Goal: Transaction & Acquisition: Obtain resource

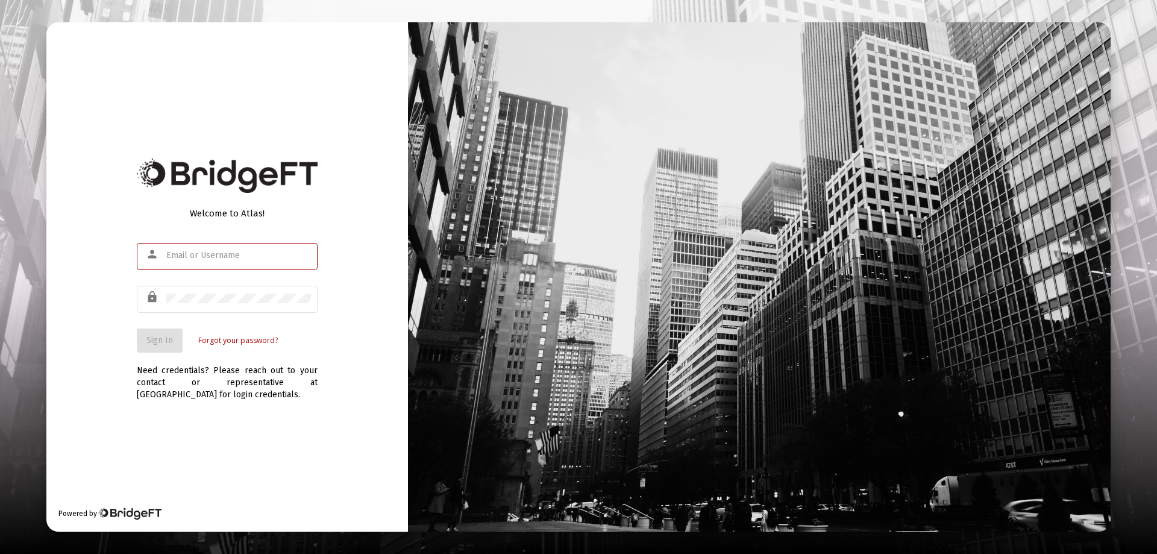
type input "[EMAIL_ADDRESS][DOMAIN_NAME]"
drag, startPoint x: 142, startPoint y: 351, endPoint x: 164, endPoint y: 342, distance: 23.5
click at [145, 349] on button "Sign In" at bounding box center [160, 340] width 46 height 24
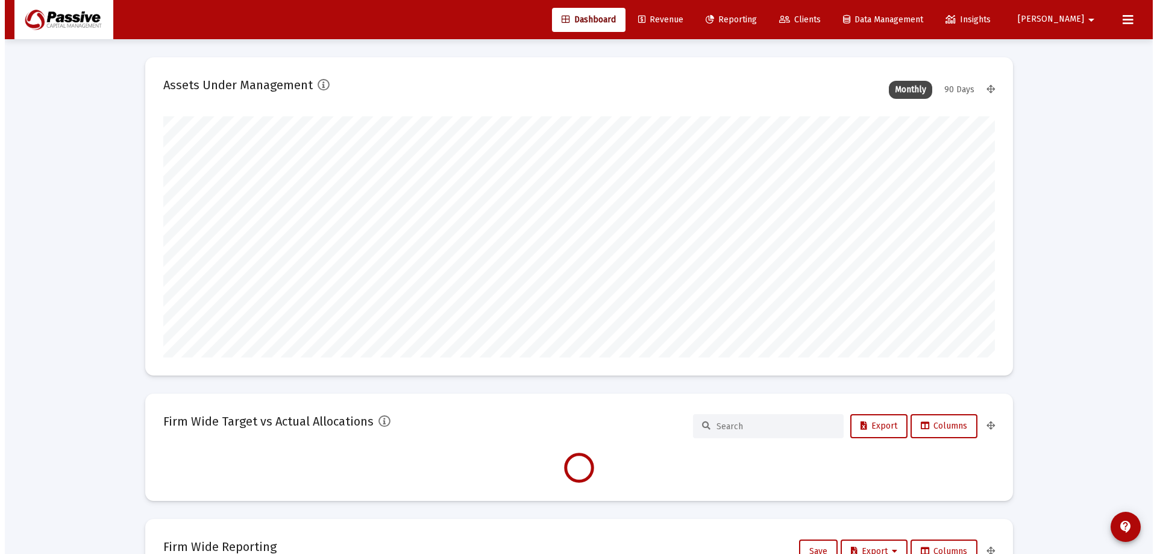
scroll to position [241, 831]
click at [752, 22] on span "Reporting" at bounding box center [726, 19] width 51 height 10
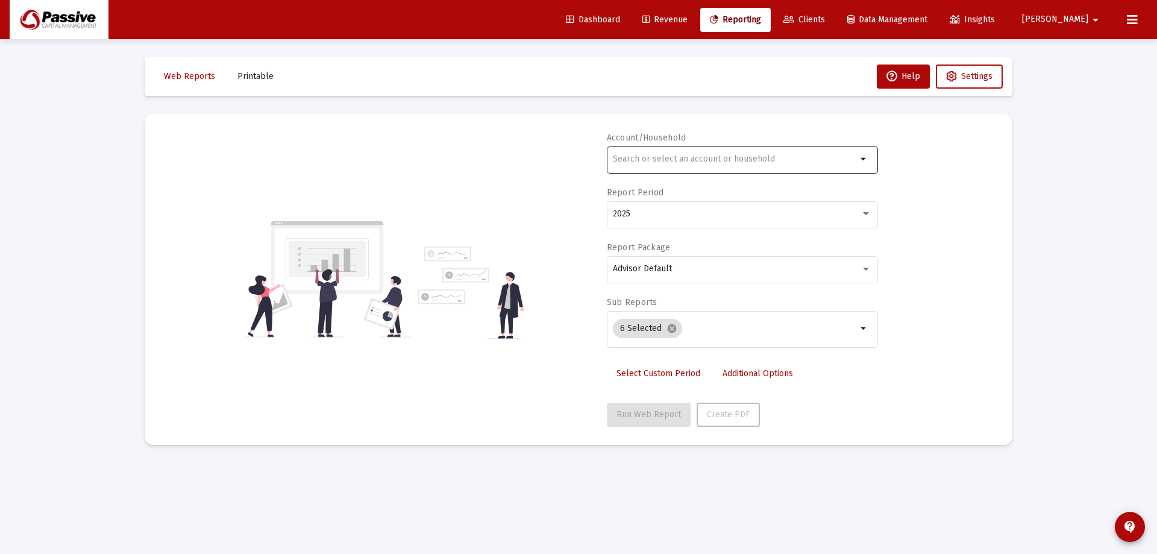
click at [672, 166] on div at bounding box center [735, 159] width 244 height 30
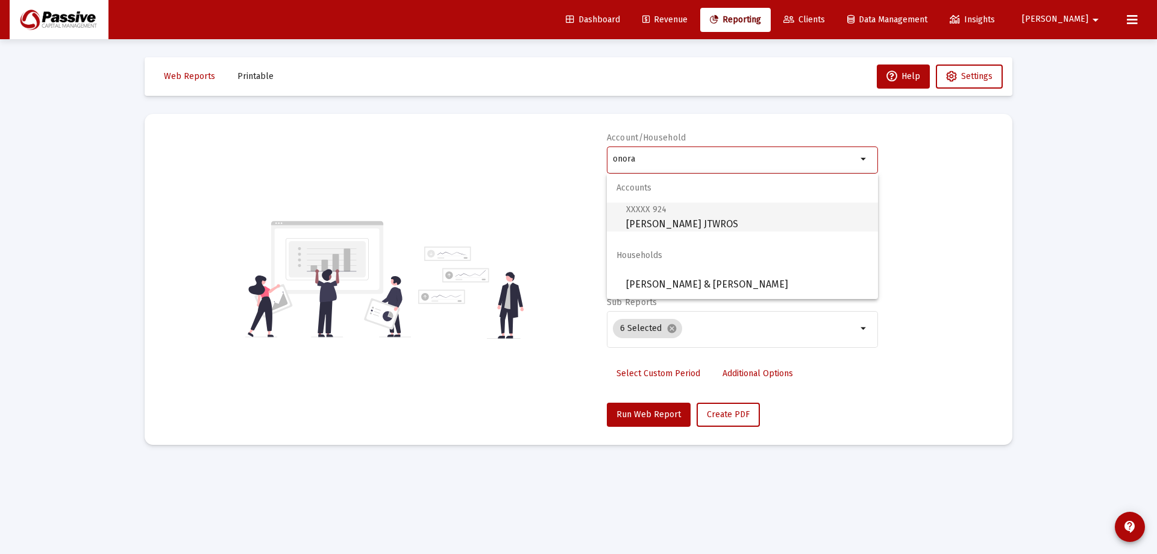
click at [696, 223] on span "XXXXX 924 [PERSON_NAME] JTWROS" at bounding box center [747, 217] width 242 height 30
type input "[PERSON_NAME] JTWROS"
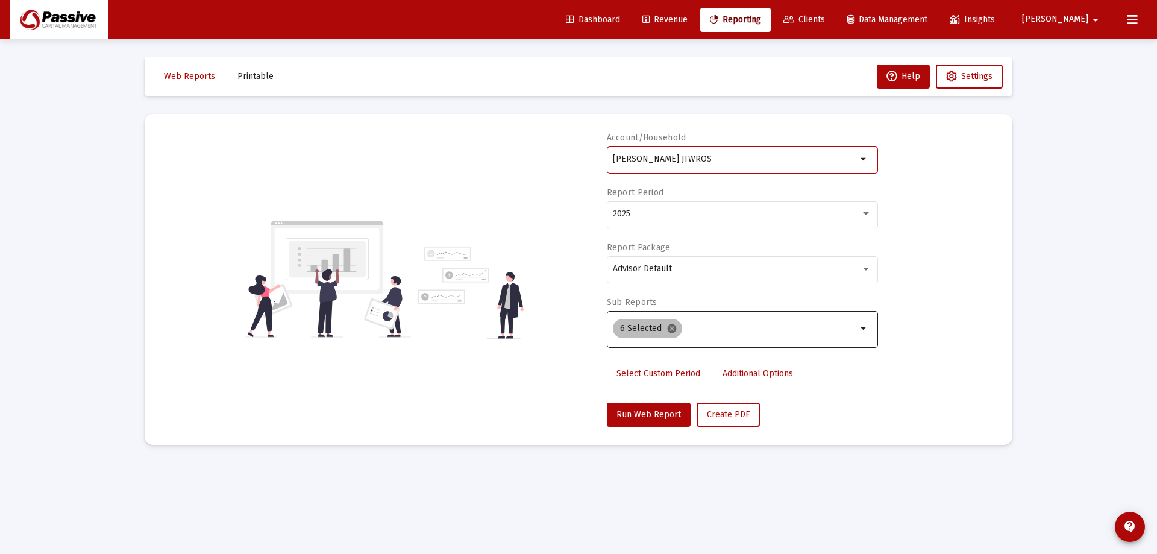
click at [669, 331] on mat-icon "cancel" at bounding box center [671, 328] width 11 height 11
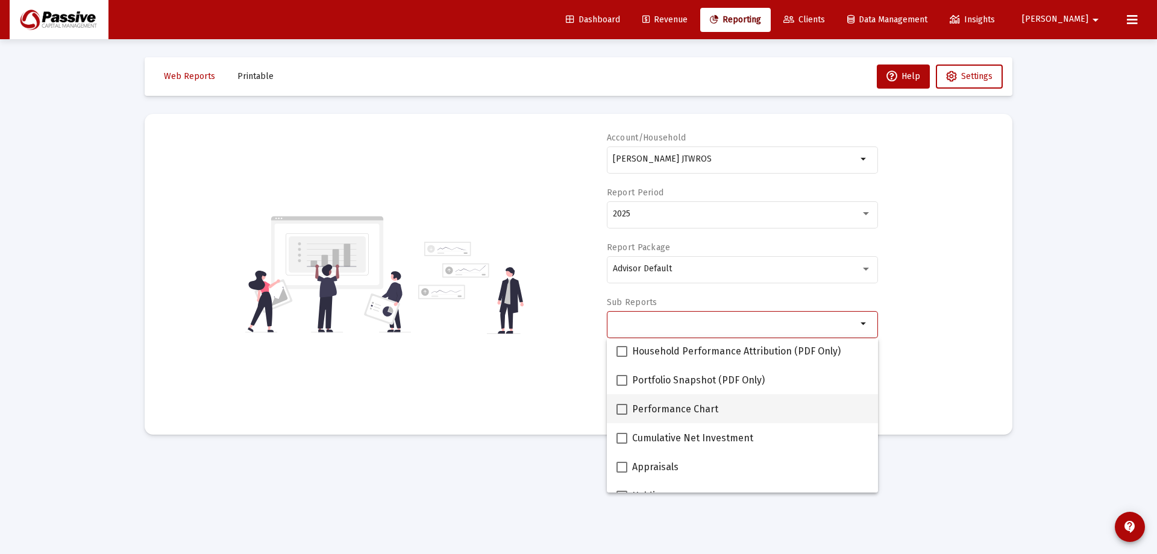
scroll to position [120, 0]
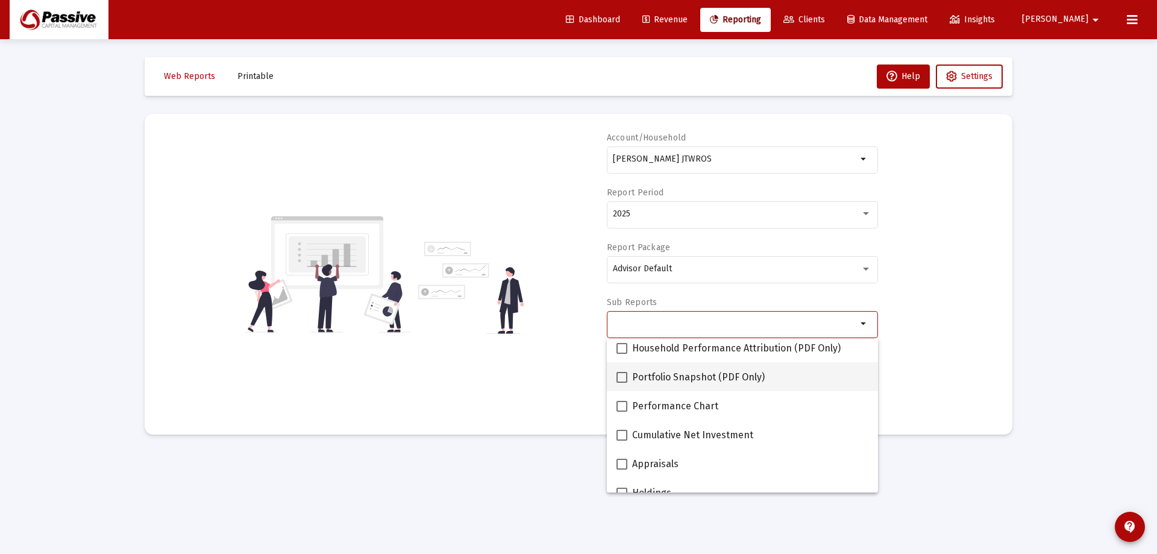
click at [695, 381] on span "Portfolio Snapshot (PDF Only)" at bounding box center [698, 377] width 133 height 14
click at [622, 383] on input "Portfolio Snapshot (PDF Only)" at bounding box center [621, 383] width 1 height 1
checkbox input "true"
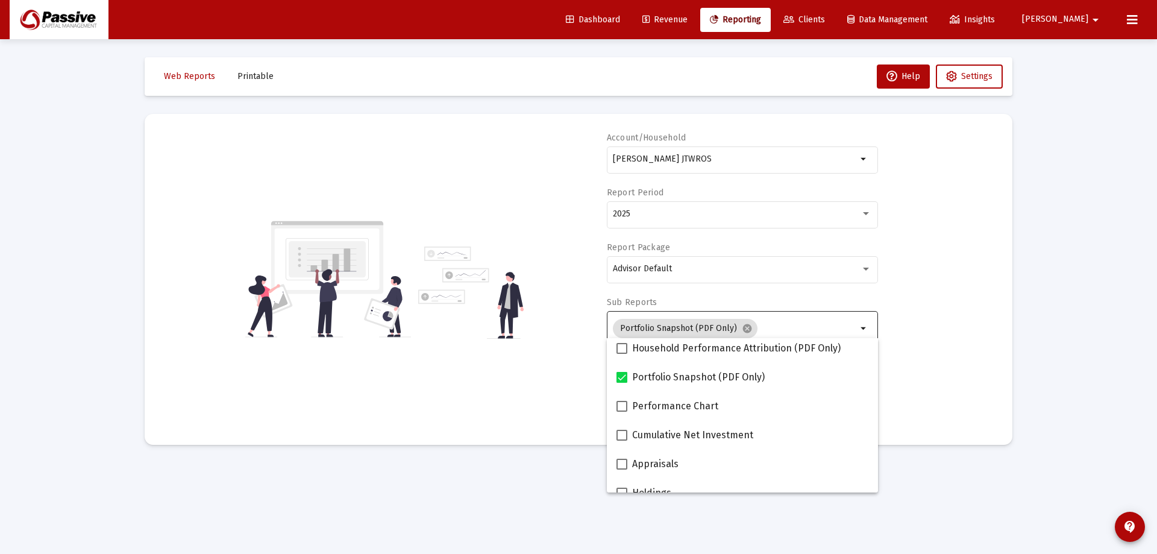
click at [967, 351] on div "Account/Household [PERSON_NAME] JTWROS arrow_drop_down Report Period 2025 Repor…" at bounding box center [578, 279] width 831 height 295
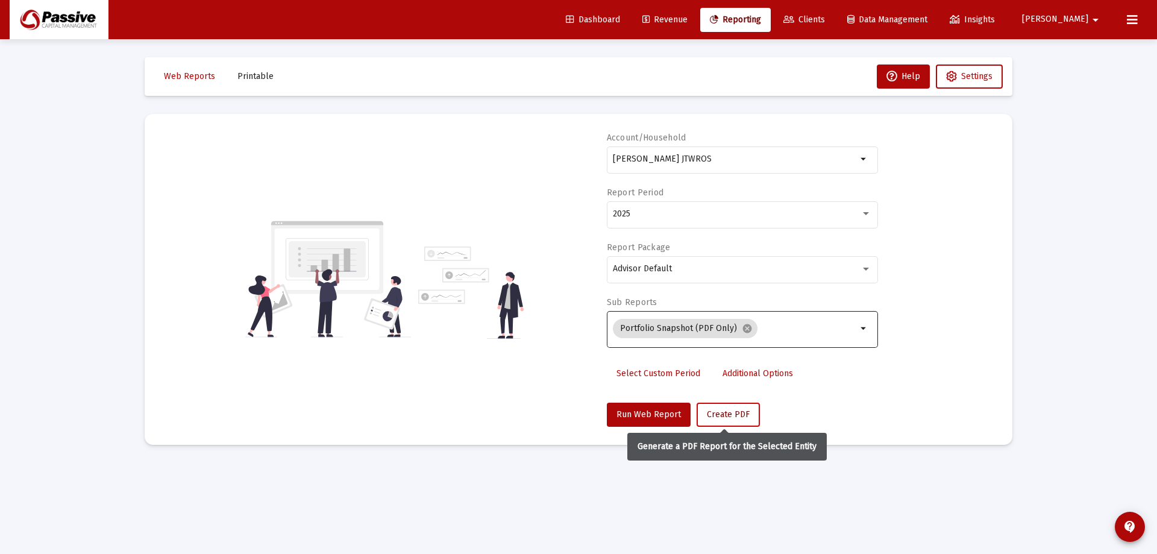
click at [741, 410] on span "Create PDF" at bounding box center [728, 414] width 43 height 10
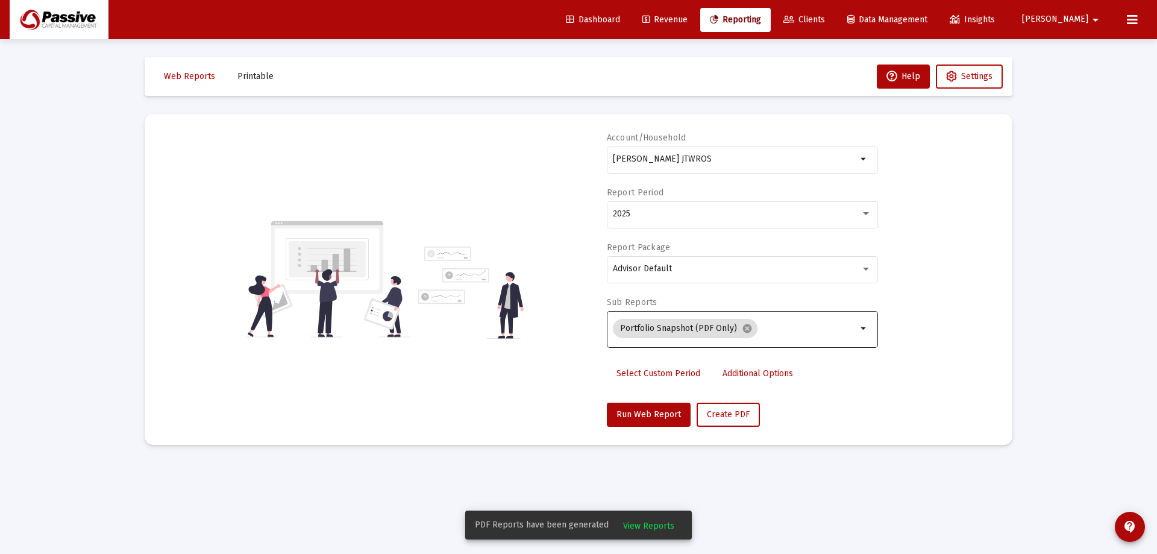
click at [643, 526] on span "View Reports" at bounding box center [648, 526] width 51 height 10
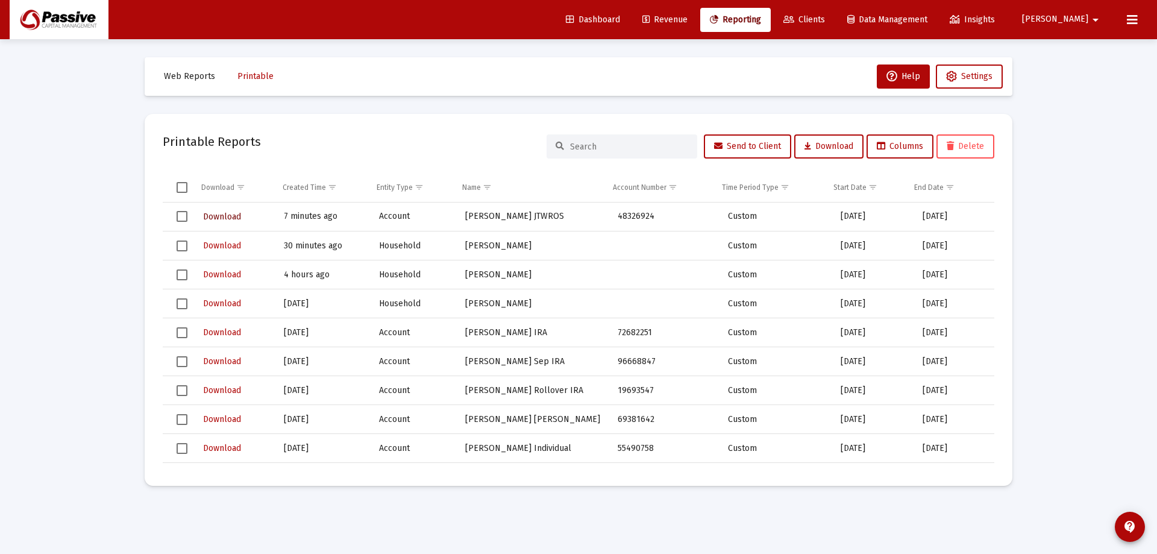
click at [219, 218] on span "Download" at bounding box center [222, 216] width 38 height 10
